Goal: Go to known website: Access a specific website the user already knows

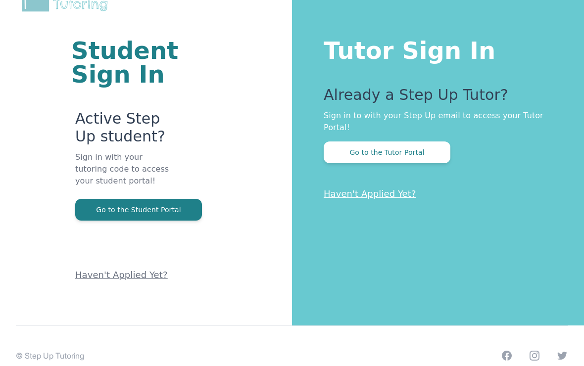
scroll to position [40, 0]
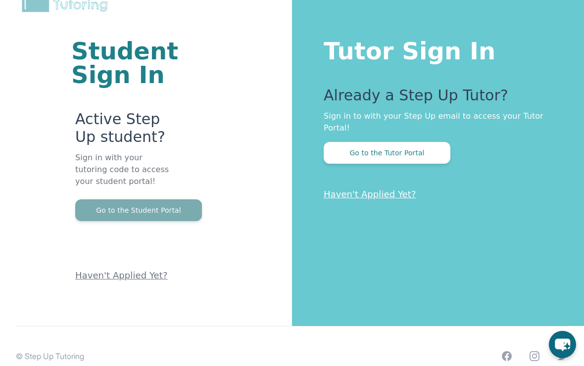
click at [156, 219] on button "Go to the Student Portal" at bounding box center [138, 211] width 127 height 22
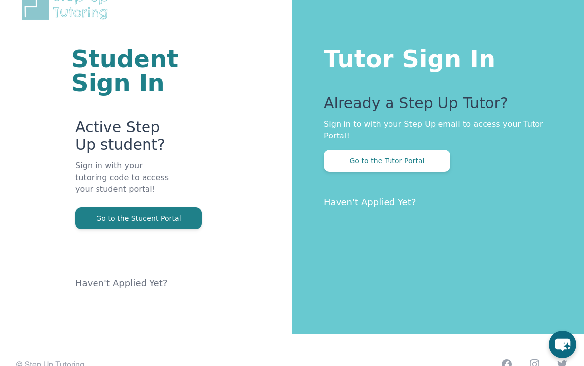
scroll to position [32, 0]
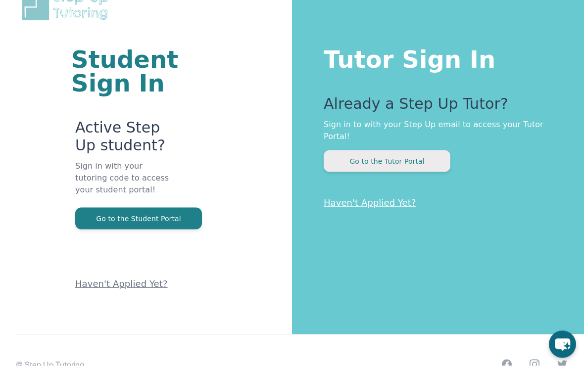
click at [413, 164] on button "Go to the Tutor Portal" at bounding box center [387, 162] width 127 height 22
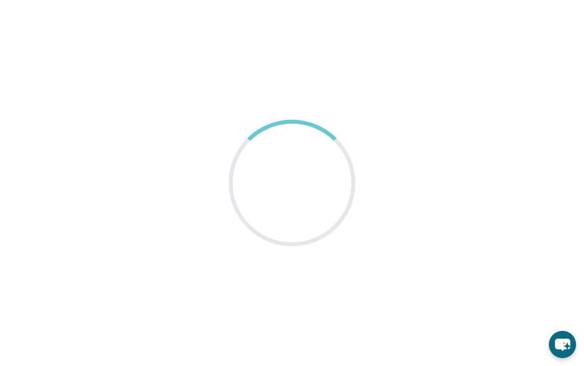
scroll to position [0, 0]
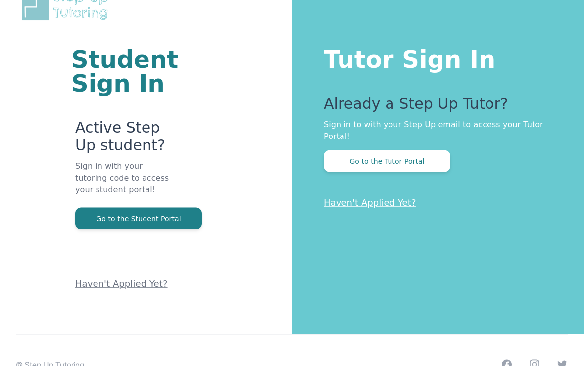
scroll to position [32, 0]
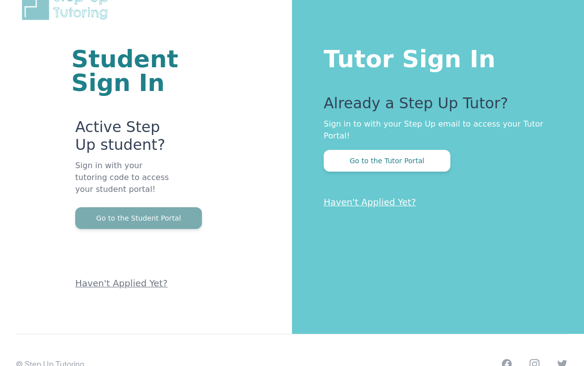
click at [183, 222] on button "Go to the Student Portal" at bounding box center [138, 219] width 127 height 22
